Goal: Communication & Community: Share content

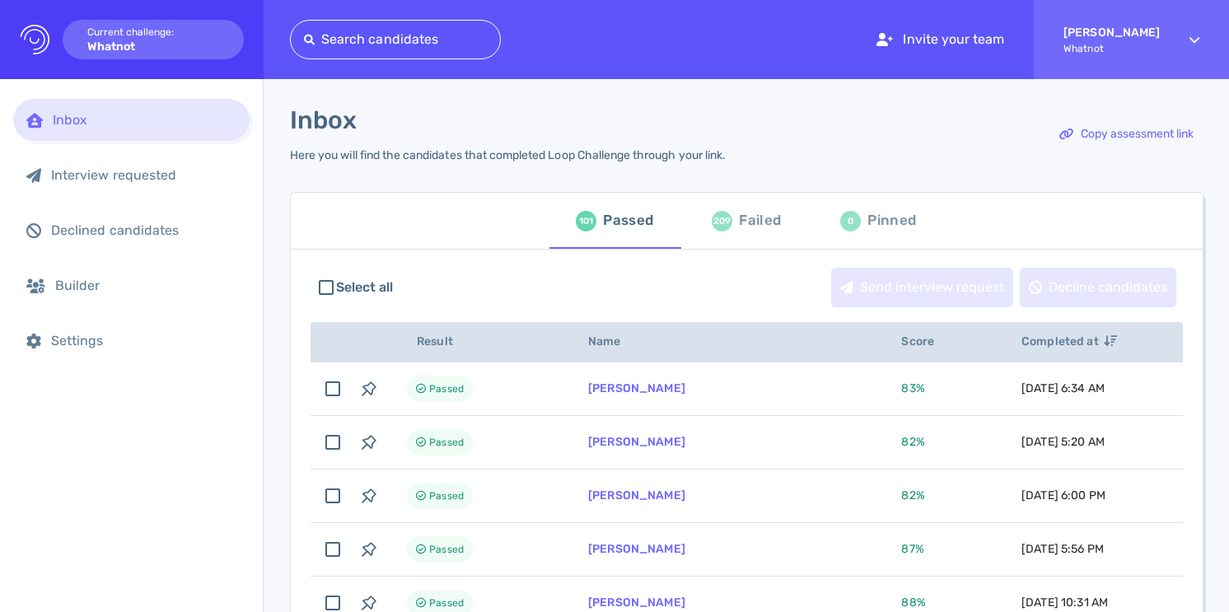
click at [753, 218] on div "Failed" at bounding box center [760, 220] width 42 height 25
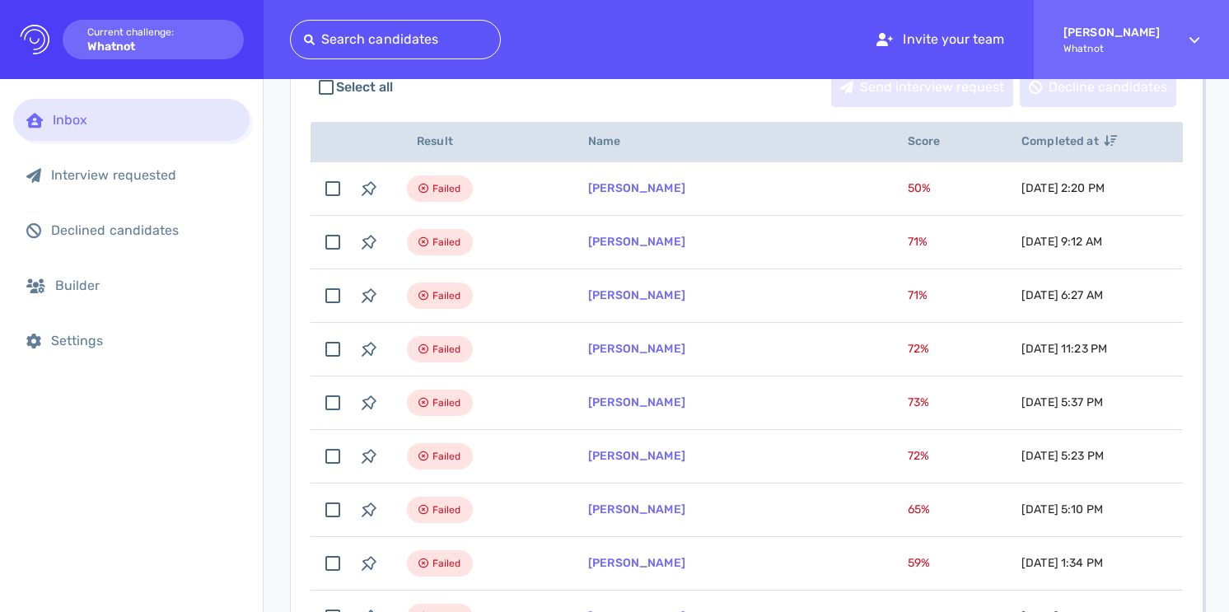
scroll to position [201, 0]
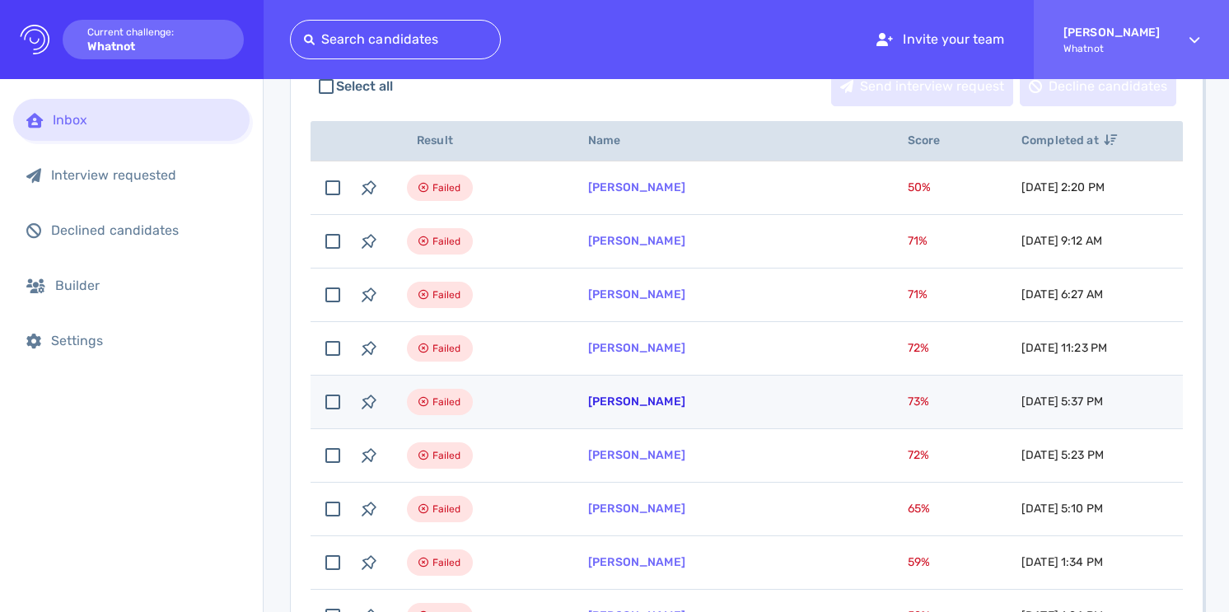
click at [669, 394] on link "[PERSON_NAME]" at bounding box center [636, 401] width 97 height 14
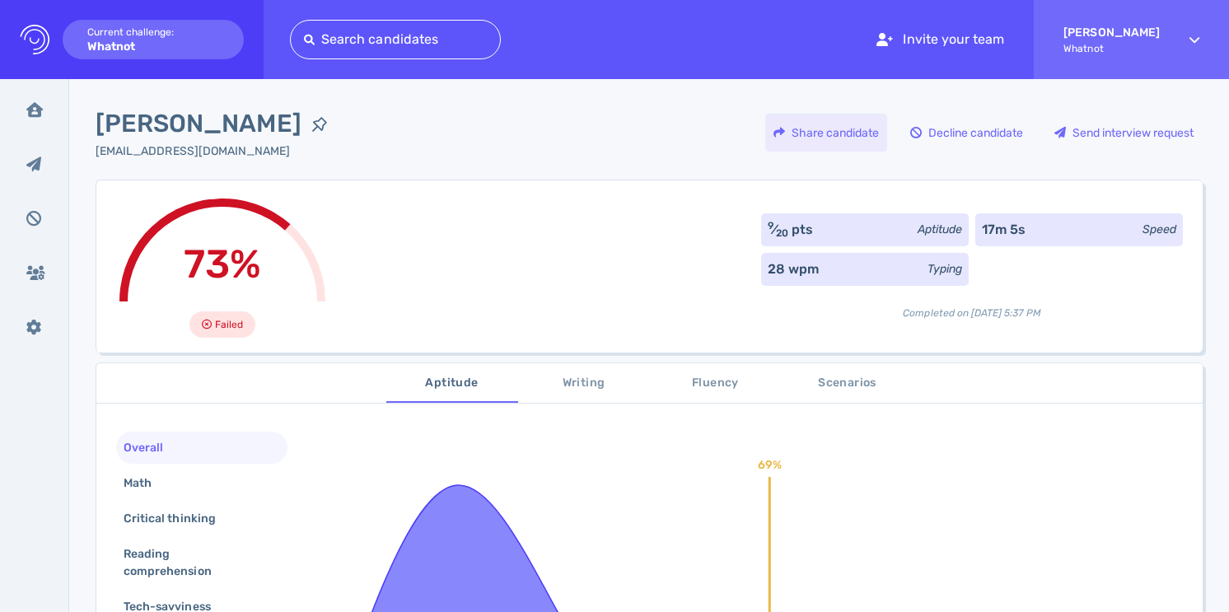
click at [843, 137] on div "Share candidate" at bounding box center [826, 133] width 122 height 38
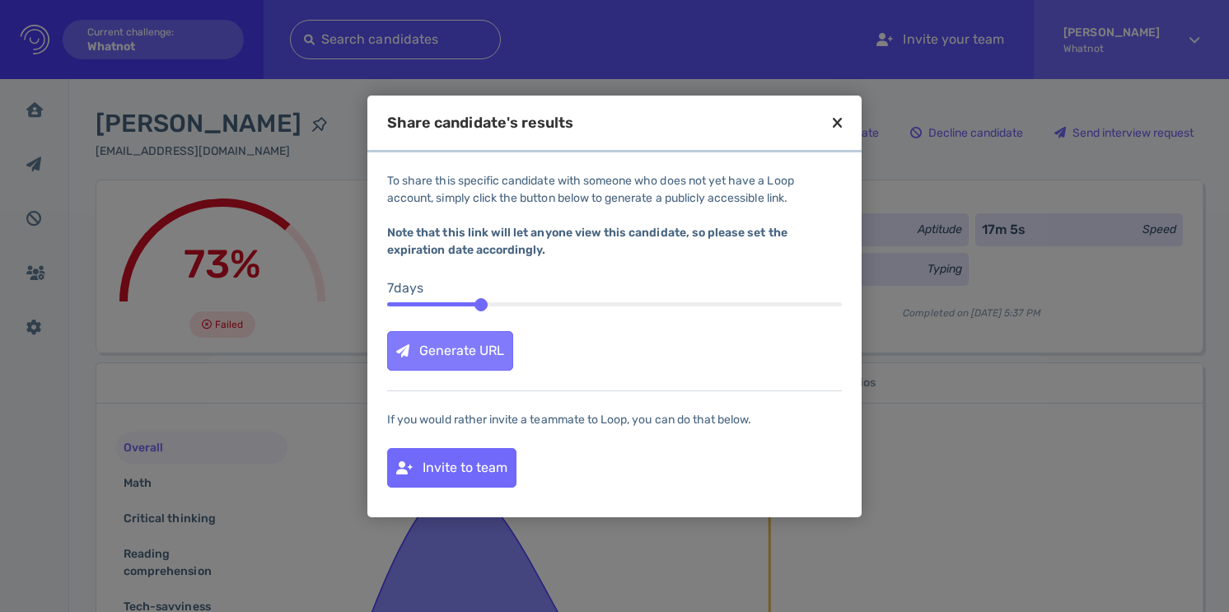
click at [471, 364] on div "Generate URL" at bounding box center [450, 351] width 124 height 38
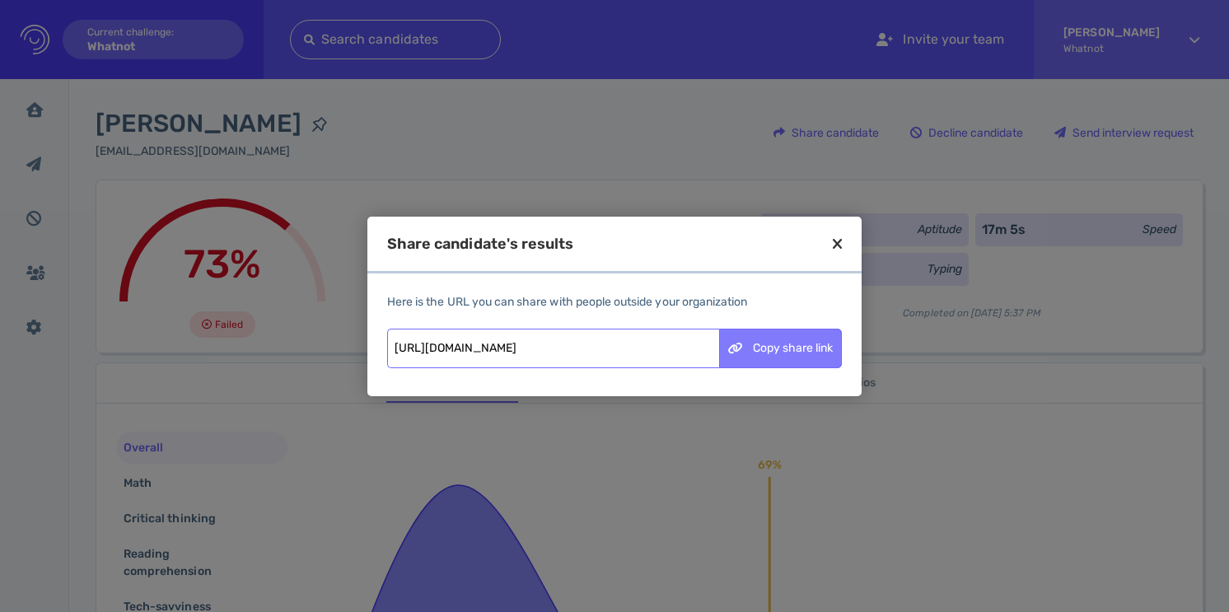
click at [773, 340] on div "Copy share link" at bounding box center [780, 348] width 121 height 38
click at [811, 347] on div "Copy share link" at bounding box center [780, 348] width 121 height 38
